Goal: Transaction & Acquisition: Purchase product/service

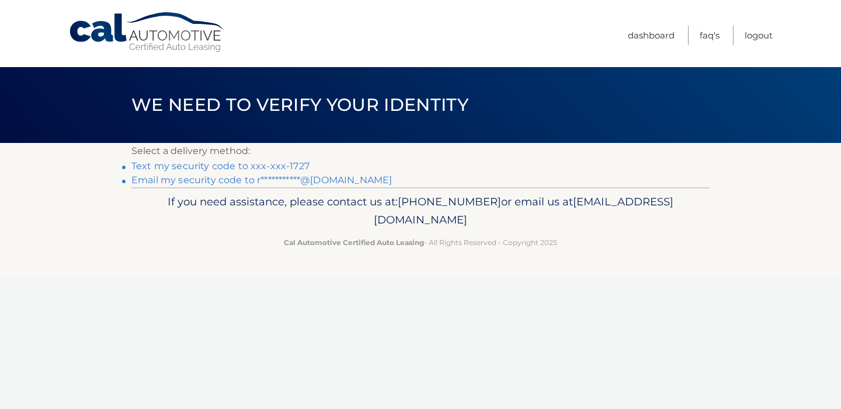
click at [242, 166] on link "Text my security code to xxx-xxx-1727" at bounding box center [220, 166] width 178 height 11
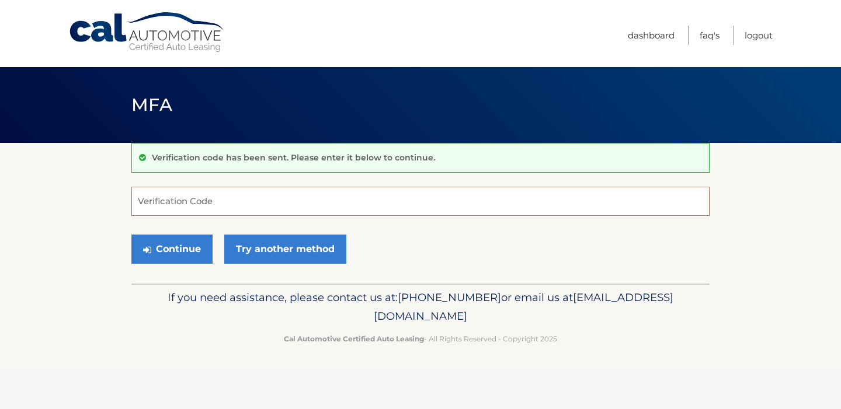
click at [193, 202] on input "Verification Code" at bounding box center [420, 201] width 578 height 29
type input "811292"
click at [166, 246] on button "Continue" at bounding box center [171, 249] width 81 height 29
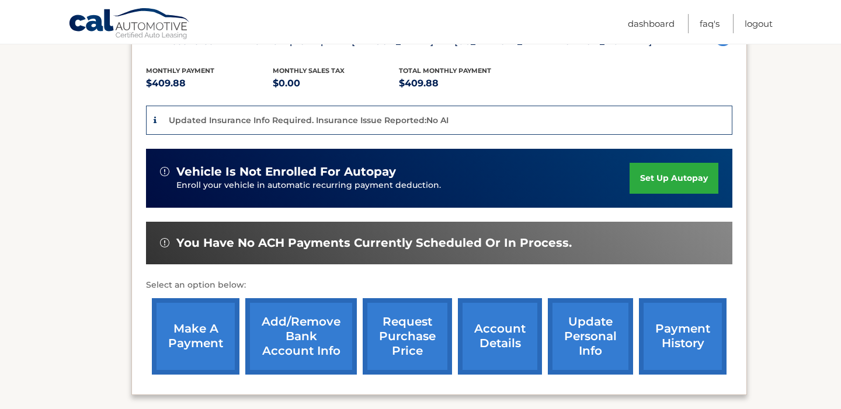
scroll to position [235, 0]
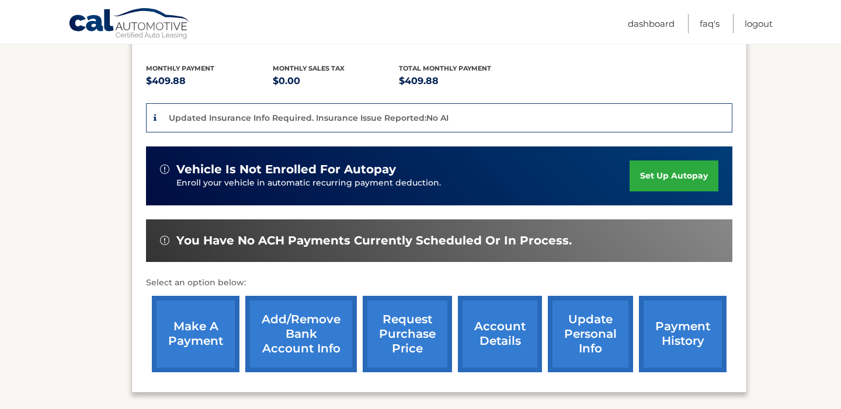
click at [184, 317] on link "make a payment" at bounding box center [196, 334] width 88 height 77
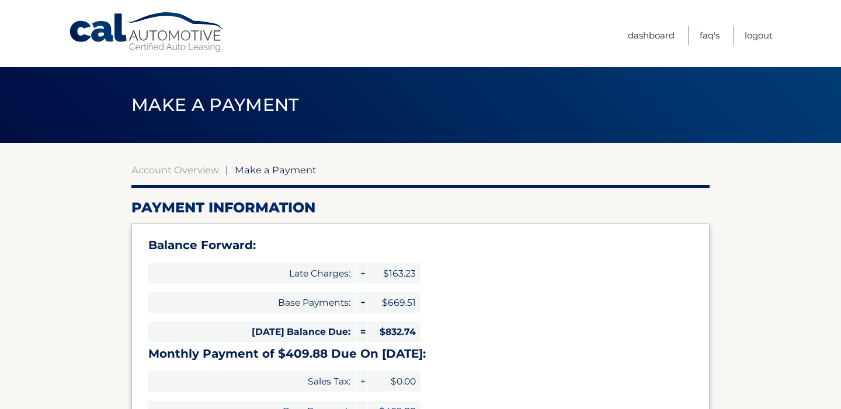
select select "NTJlNTgwMWItOTg1Yy00YWZhLTk1MmEtZTRjZjAzNmQzNTZh"
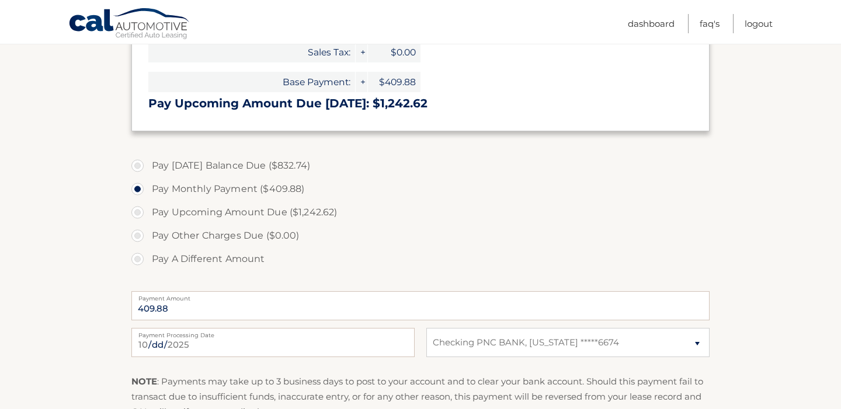
scroll to position [331, 0]
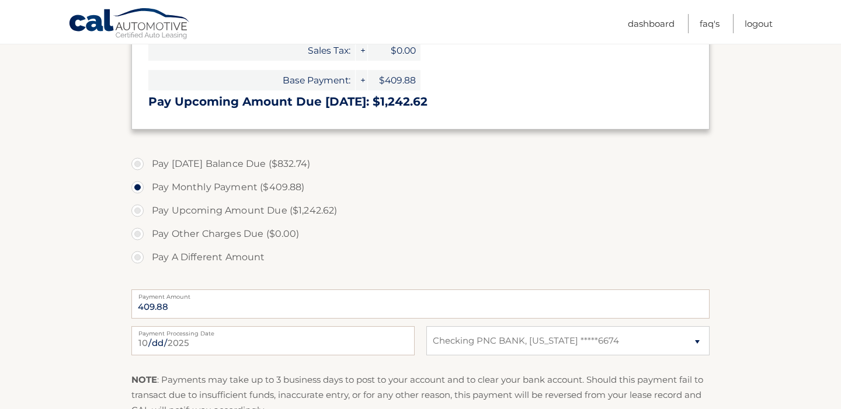
click at [137, 259] on label "Pay A Different Amount" at bounding box center [420, 257] width 578 height 23
click at [137, 259] on input "Pay A Different Amount" at bounding box center [142, 255] width 12 height 19
radio input "true"
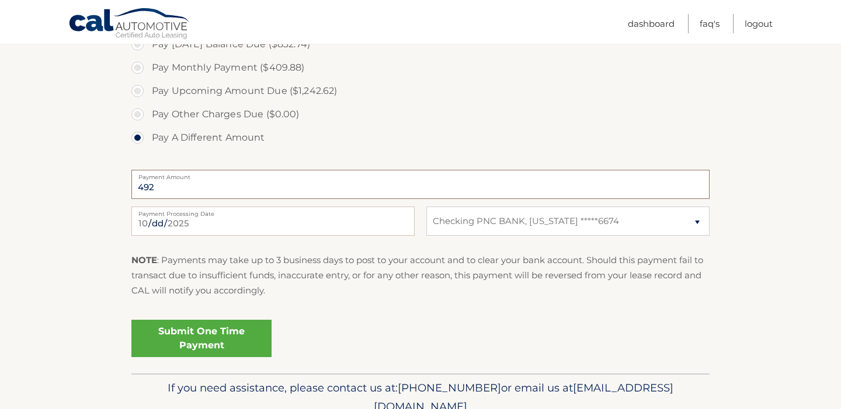
scroll to position [453, 0]
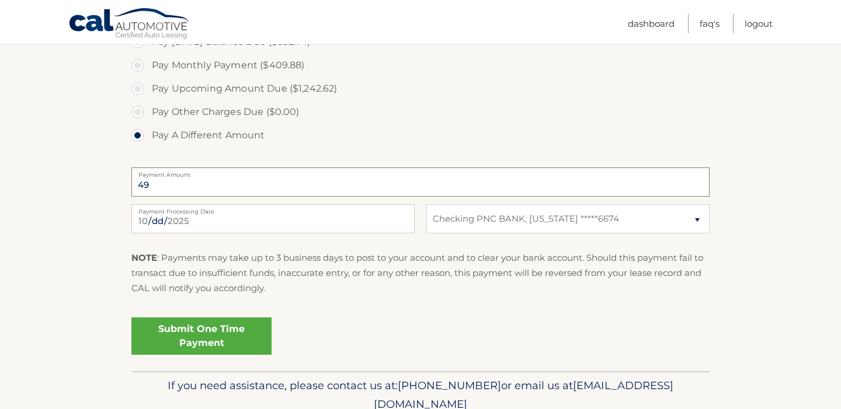
type input "4"
type input "500.00"
click at [216, 333] on link "Submit One Time Payment" at bounding box center [201, 336] width 140 height 37
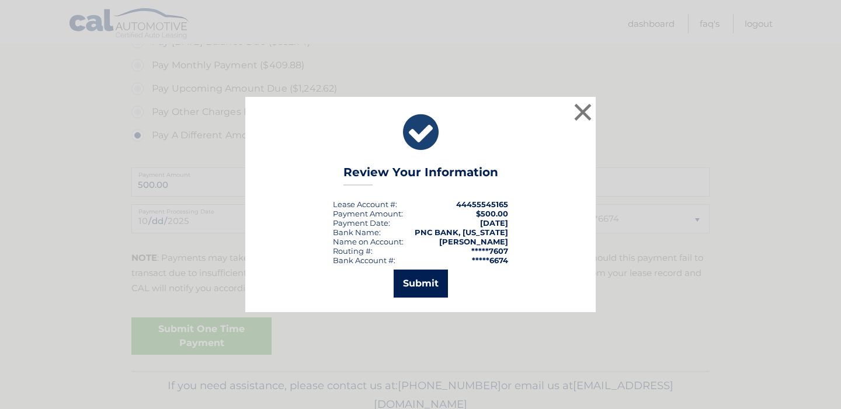
click at [414, 280] on button "Submit" at bounding box center [421, 284] width 54 height 28
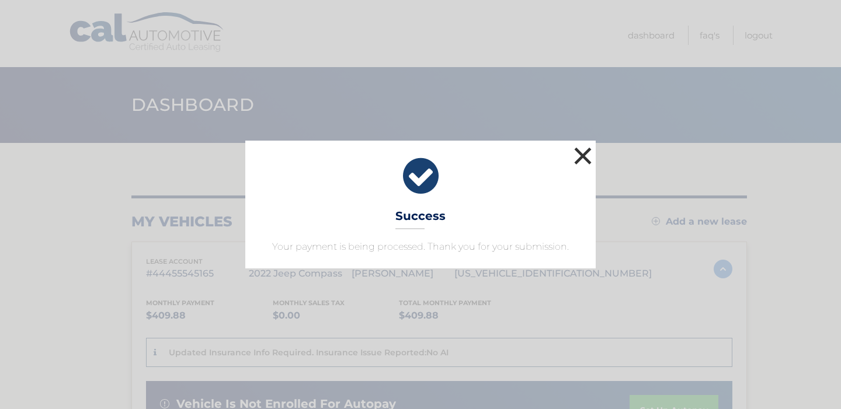
click at [584, 154] on button "×" at bounding box center [582, 155] width 23 height 23
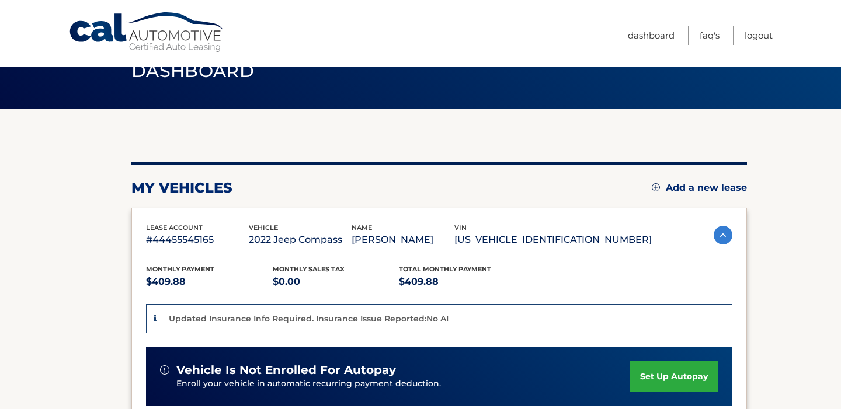
scroll to position [37, 0]
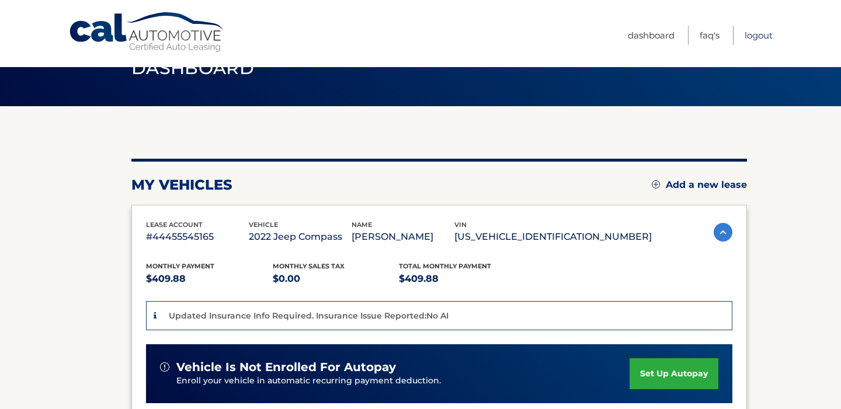
click at [757, 34] on link "Logout" at bounding box center [759, 35] width 28 height 19
